Goal: Transaction & Acquisition: Purchase product/service

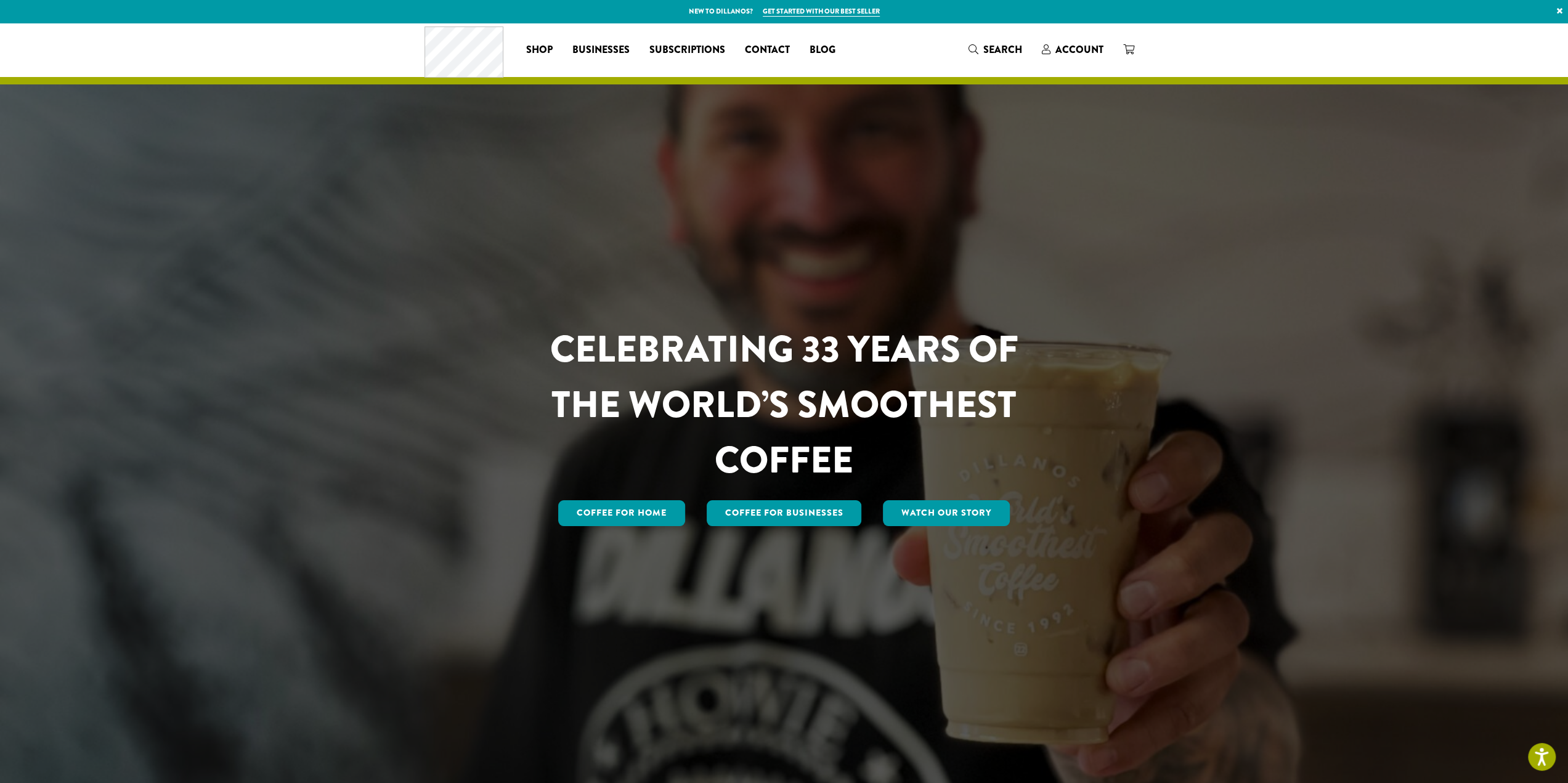
click at [625, 534] on div "CELEBRATING 33 YEARS OF THE WORLD’S SMOOTHEST COFFEE Coffee for Home Coffee For…" at bounding box center [784, 405] width 739 height 764
click at [623, 509] on link "Coffee for Home" at bounding box center [622, 513] width 127 height 26
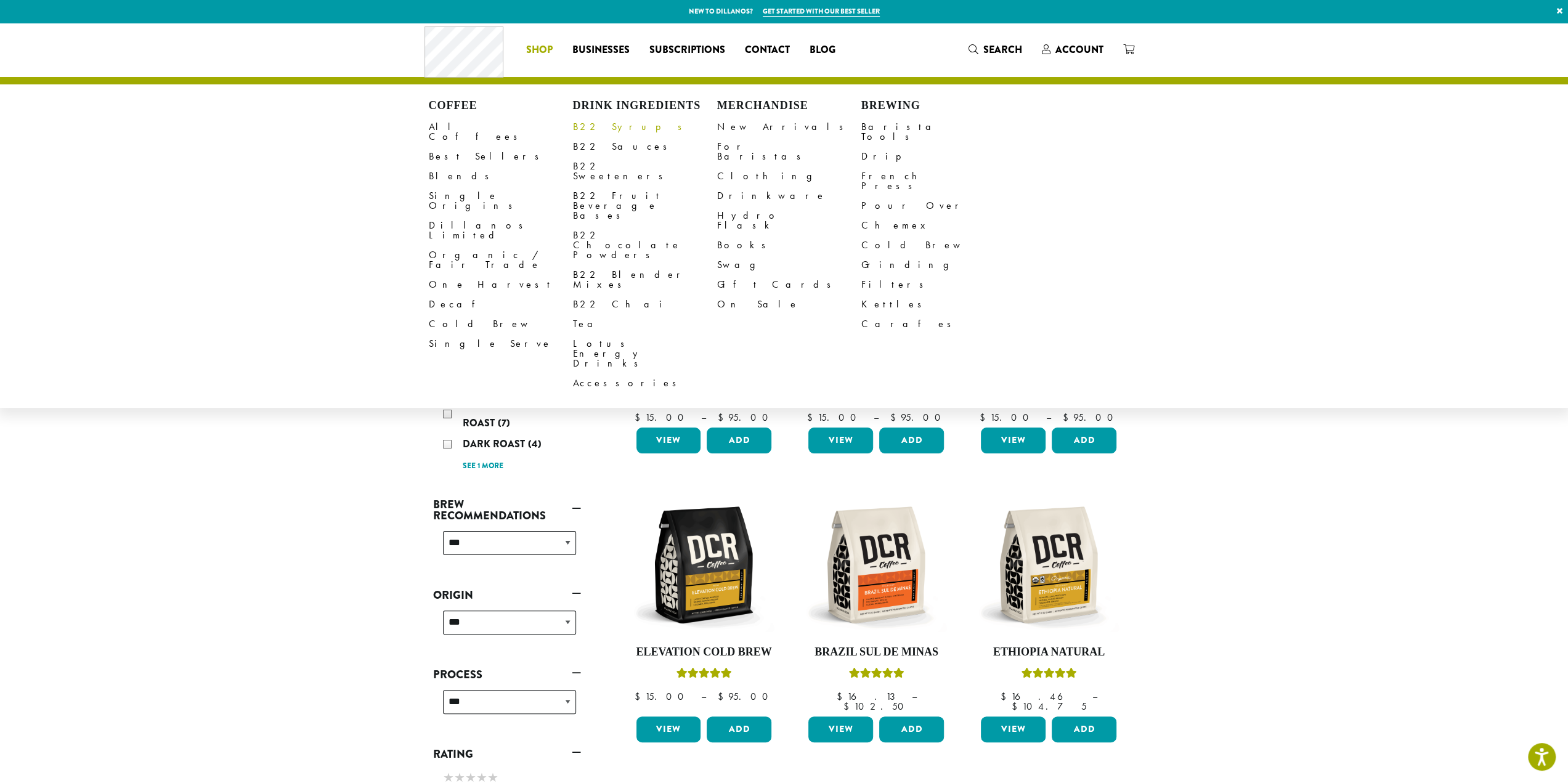
click at [592, 124] on link "B22 Syrups" at bounding box center [645, 127] width 144 height 20
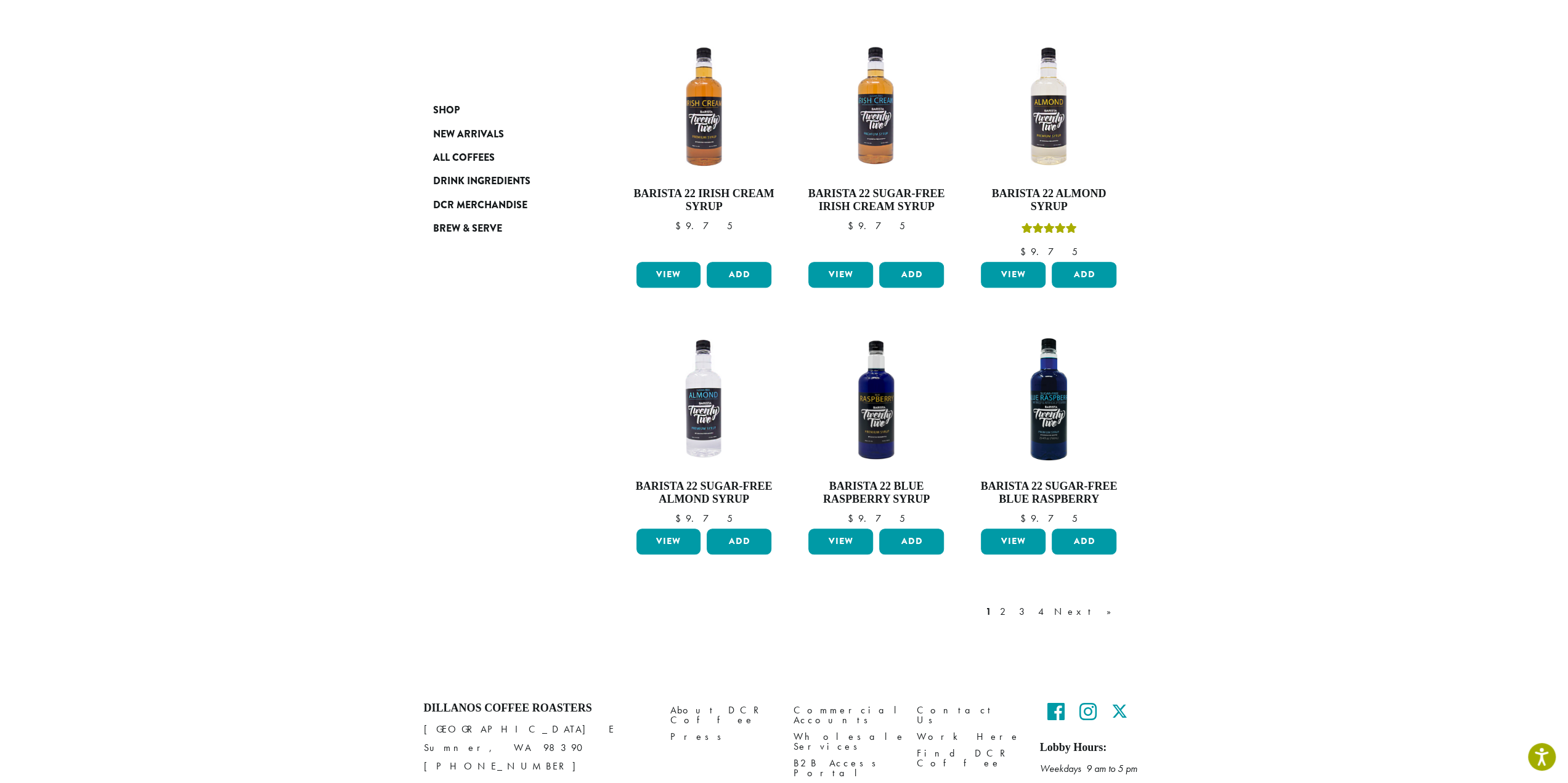
scroll to position [801, 0]
